Goal: Register for event/course

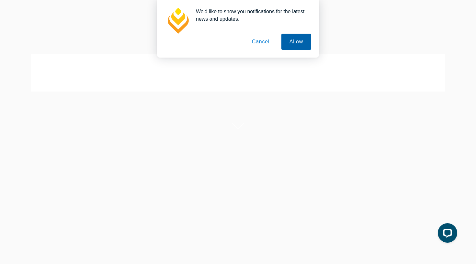
click at [289, 40] on button "Allow" at bounding box center [296, 42] width 30 height 16
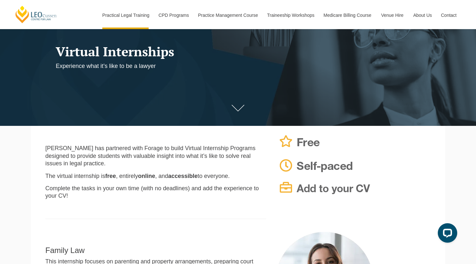
scroll to position [66, 0]
click at [234, 101] on link at bounding box center [238, 109] width 26 height 19
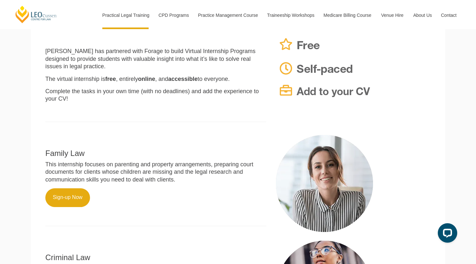
scroll to position [164, 0]
click at [63, 189] on link "Sign-up Now" at bounding box center [67, 197] width 45 height 19
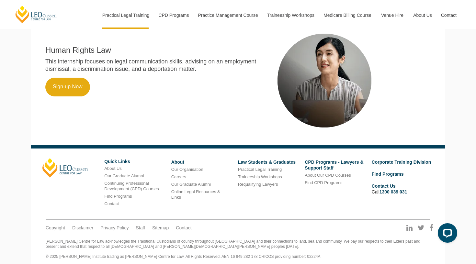
scroll to position [475, 0]
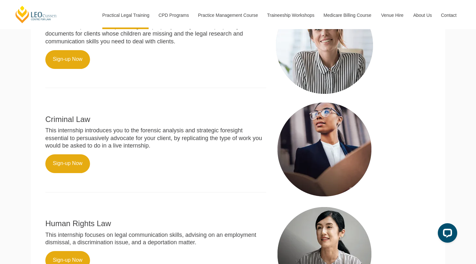
scroll to position [304, 0]
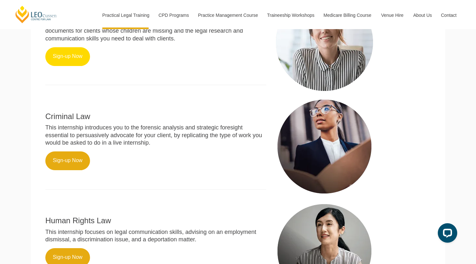
click at [76, 56] on link "Sign-up Now" at bounding box center [67, 56] width 45 height 19
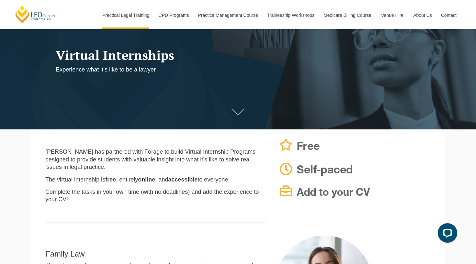
scroll to position [64, 0]
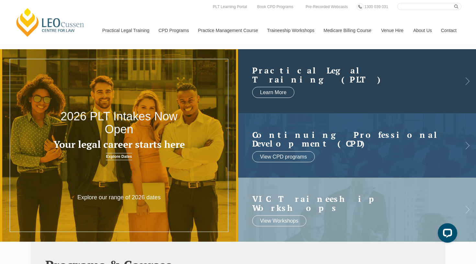
click at [312, 62] on link at bounding box center [357, 81] width 238 height 64
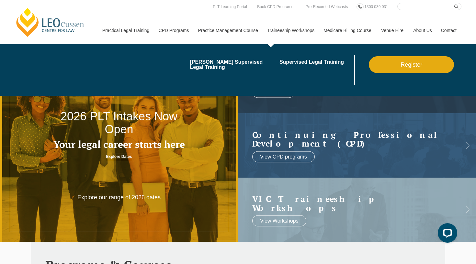
click at [314, 69] on li "Supervised Legal Training" at bounding box center [324, 69] width 90 height 29
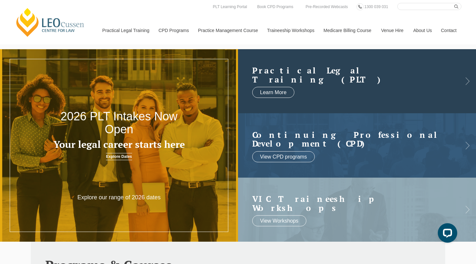
click at [341, 102] on link at bounding box center [357, 81] width 238 height 64
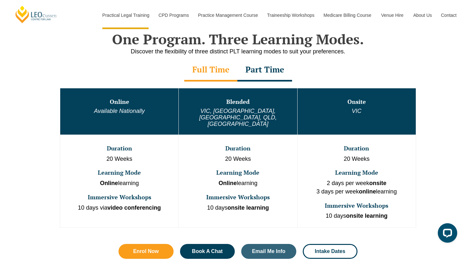
scroll to position [319, 0]
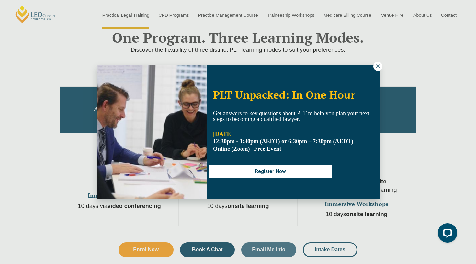
click at [258, 72] on div "PLT Unpacked: In One Hour Get answers to key questions about PLT to help you pl…" at bounding box center [238, 132] width 283 height 135
click at [375, 64] on button at bounding box center [377, 66] width 9 height 9
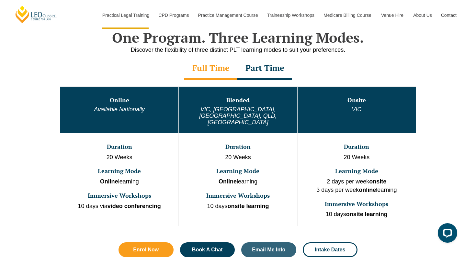
click at [260, 73] on div "Part Time" at bounding box center [264, 68] width 55 height 23
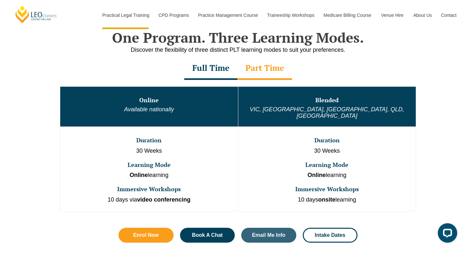
click at [213, 72] on div "Full Time" at bounding box center [210, 68] width 53 height 23
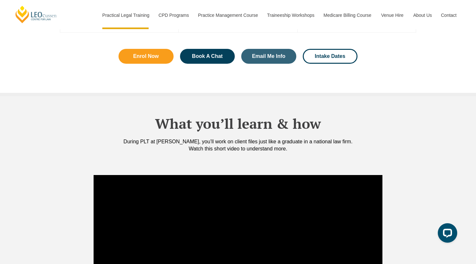
scroll to position [504, 0]
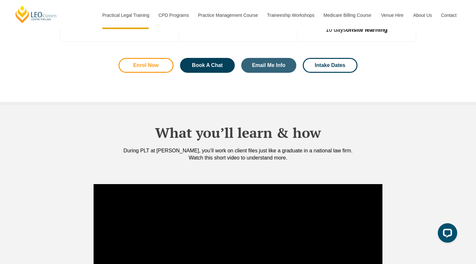
click at [148, 63] on span "Enrol Now" at bounding box center [146, 65] width 26 height 5
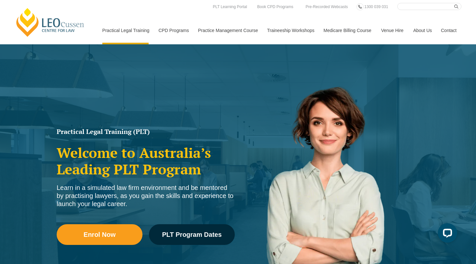
scroll to position [0, 0]
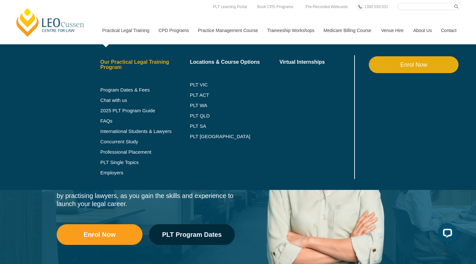
click at [119, 61] on link "Our Practical Legal Training Program" at bounding box center [145, 65] width 90 height 10
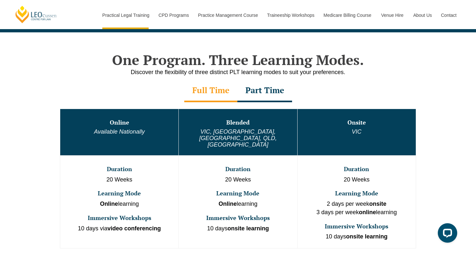
scroll to position [297, 0]
